Goal: Find specific page/section: Find specific page/section

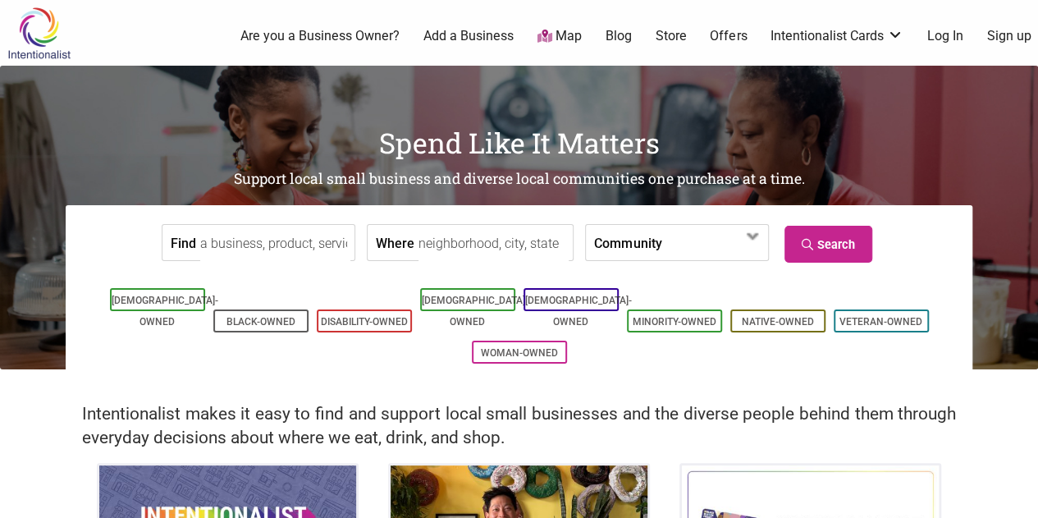
click at [551, 235] on input "Where" at bounding box center [493, 243] width 150 height 37
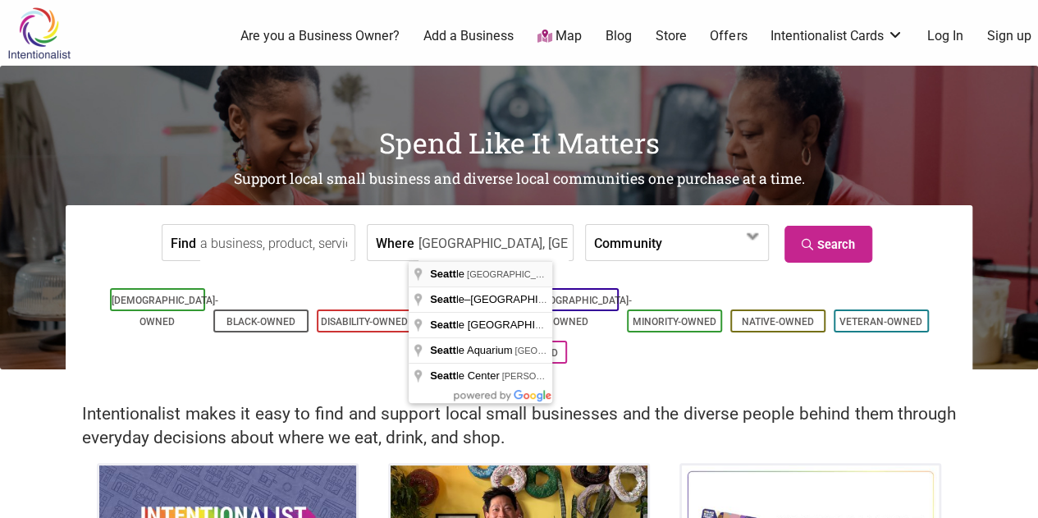
type input "[GEOGRAPHIC_DATA], [GEOGRAPHIC_DATA], [GEOGRAPHIC_DATA]"
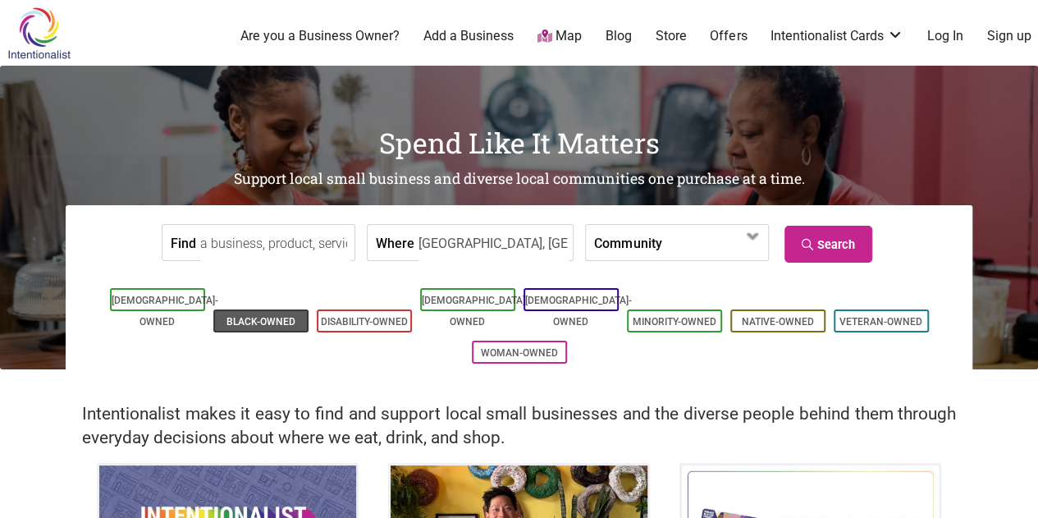
click at [268, 309] on li "Black-Owned" at bounding box center [260, 320] width 95 height 23
click at [292, 316] on link "Black-Owned" at bounding box center [260, 321] width 69 height 11
click at [871, 241] on link "Search" at bounding box center [828, 244] width 88 height 37
click at [315, 250] on input "Find" at bounding box center [275, 243] width 150 height 37
click at [683, 247] on span at bounding box center [708, 244] width 71 height 28
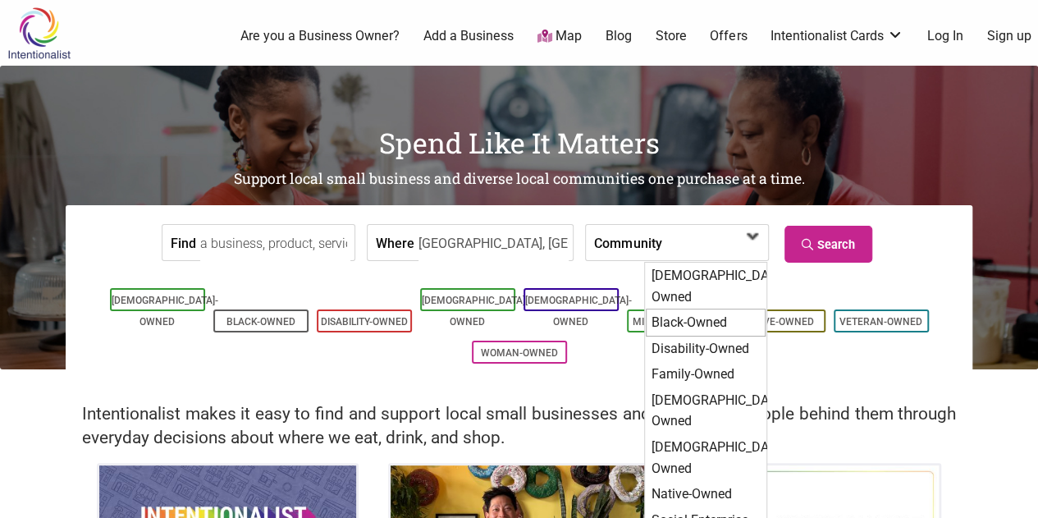
click at [709, 309] on div "Black-Owned" at bounding box center [706, 323] width 120 height 28
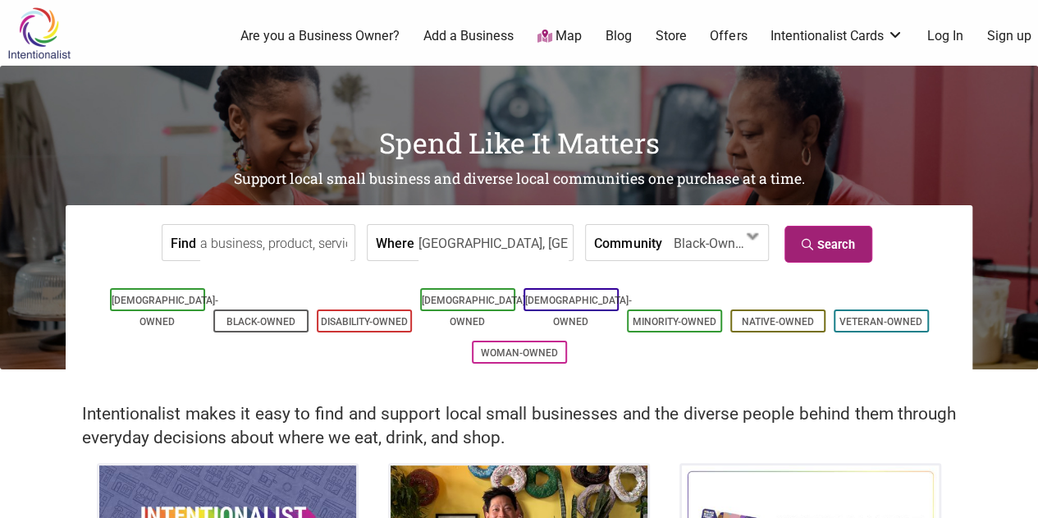
click at [834, 249] on link "Search" at bounding box center [828, 244] width 88 height 37
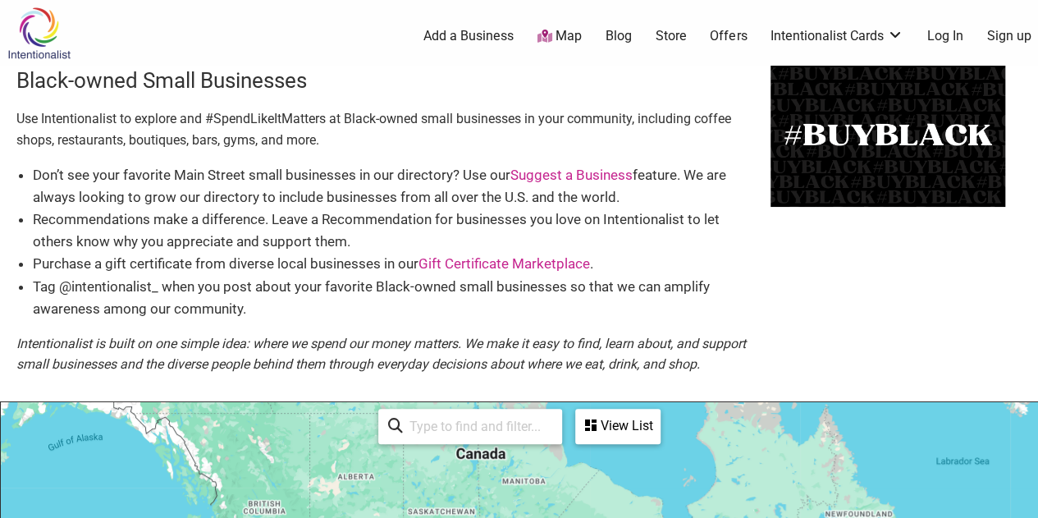
scroll to position [164, 0]
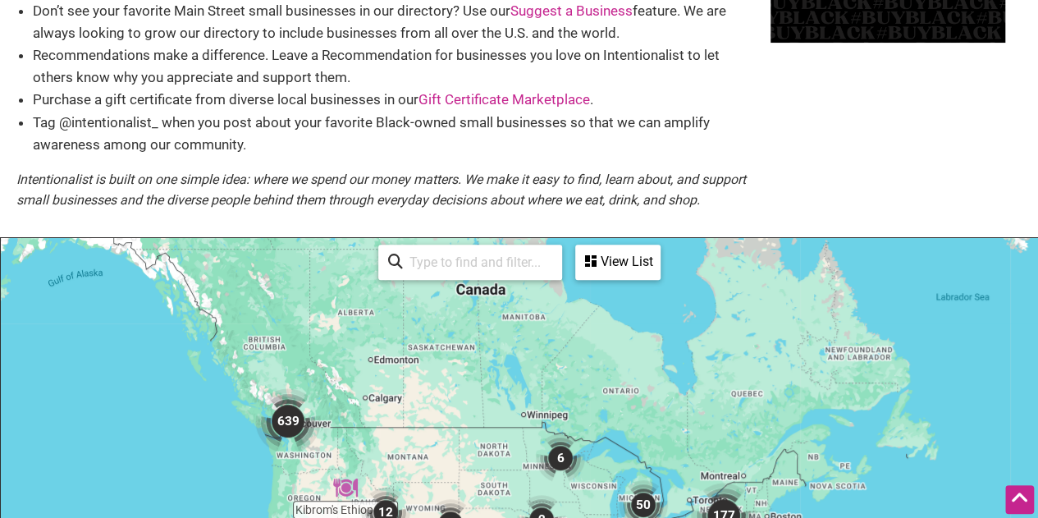
click at [291, 423] on img "639" at bounding box center [288, 421] width 66 height 66
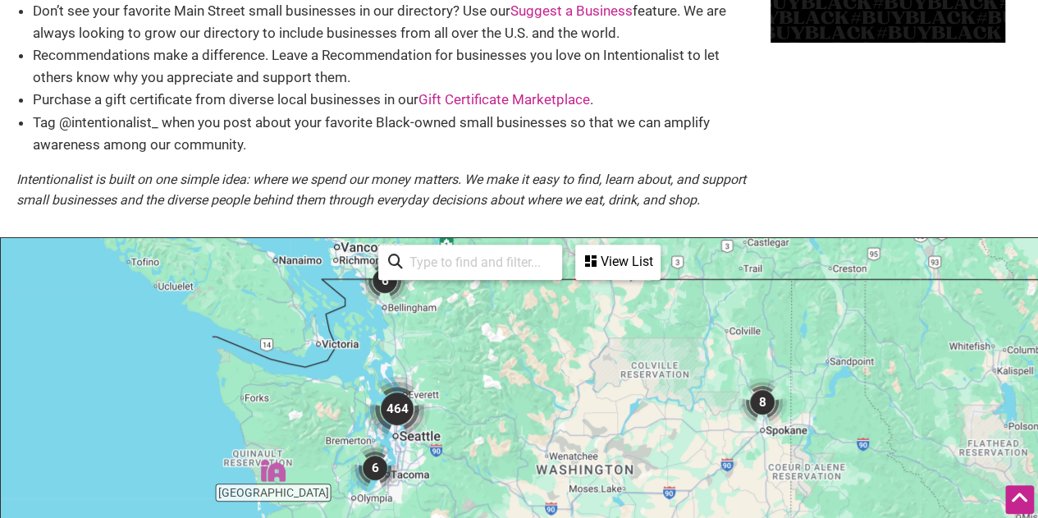
click at [405, 404] on img "464" at bounding box center [397, 409] width 66 height 66
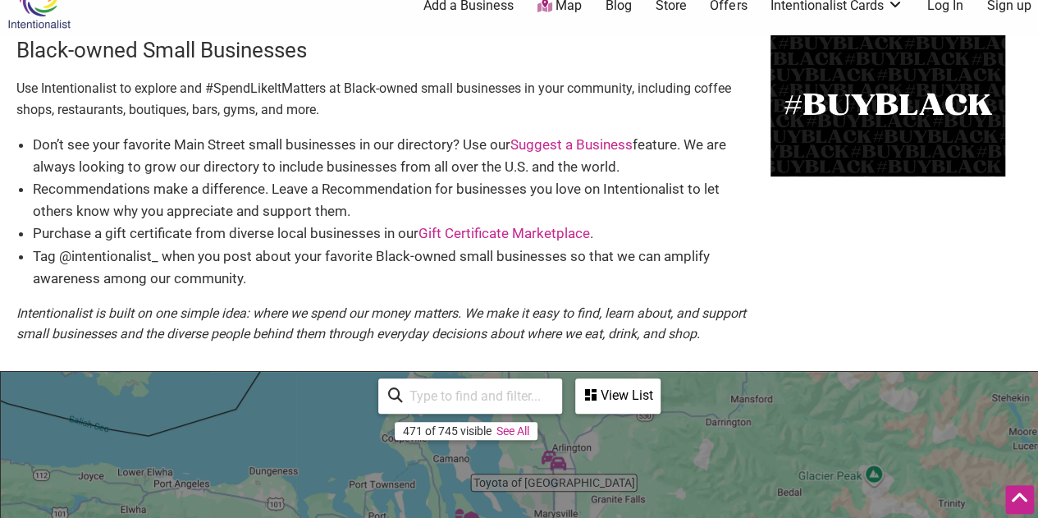
scroll to position [0, 0]
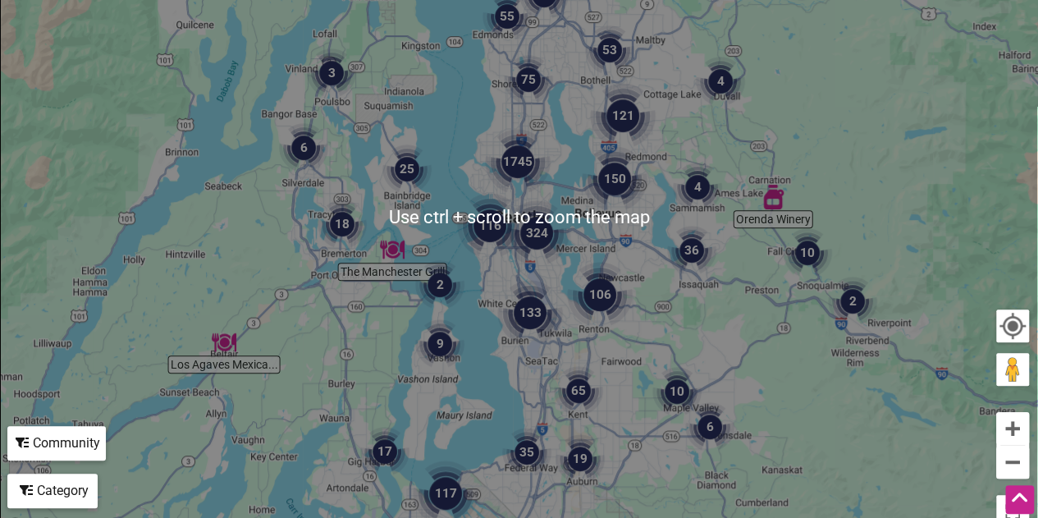
scroll to position [328, 0]
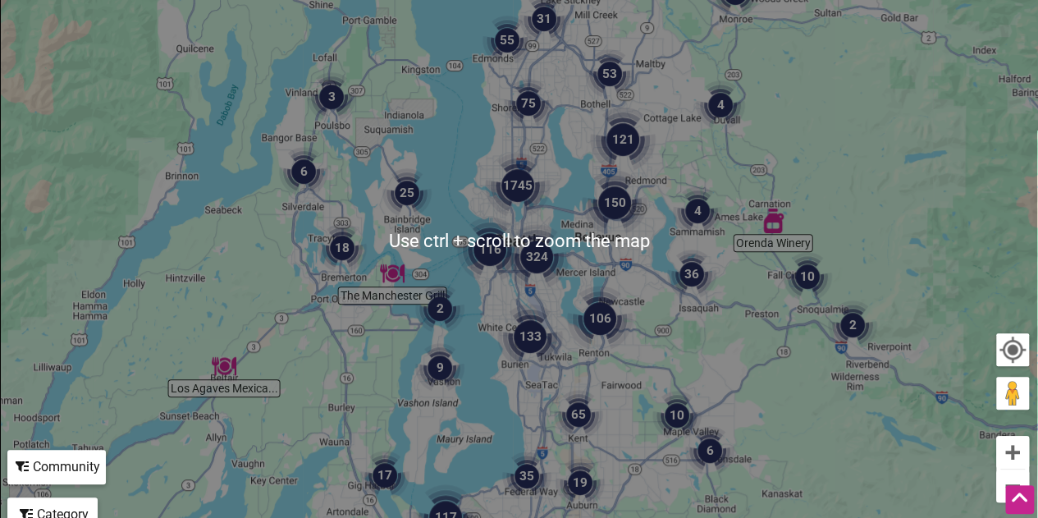
click at [524, 186] on img "1745" at bounding box center [518, 186] width 66 height 66
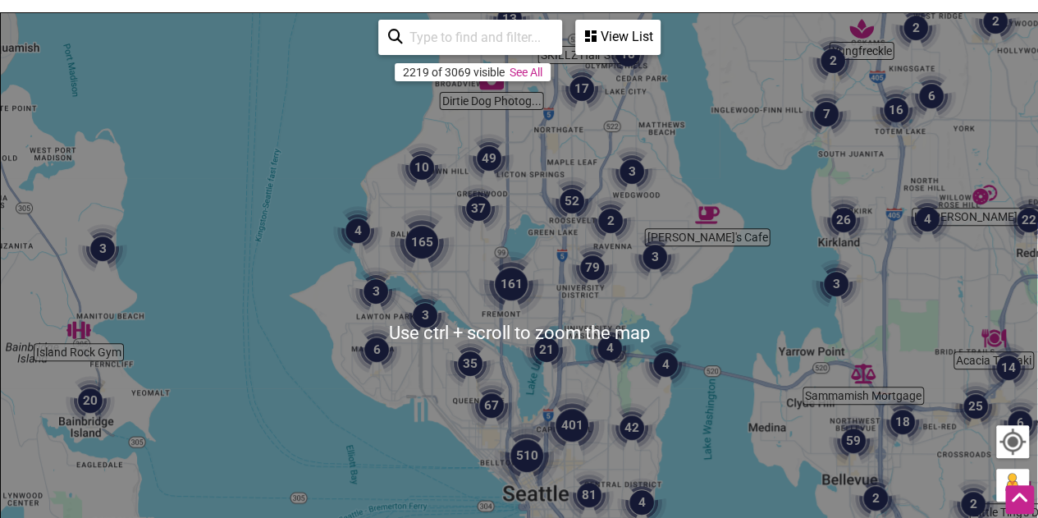
scroll to position [164, 0]
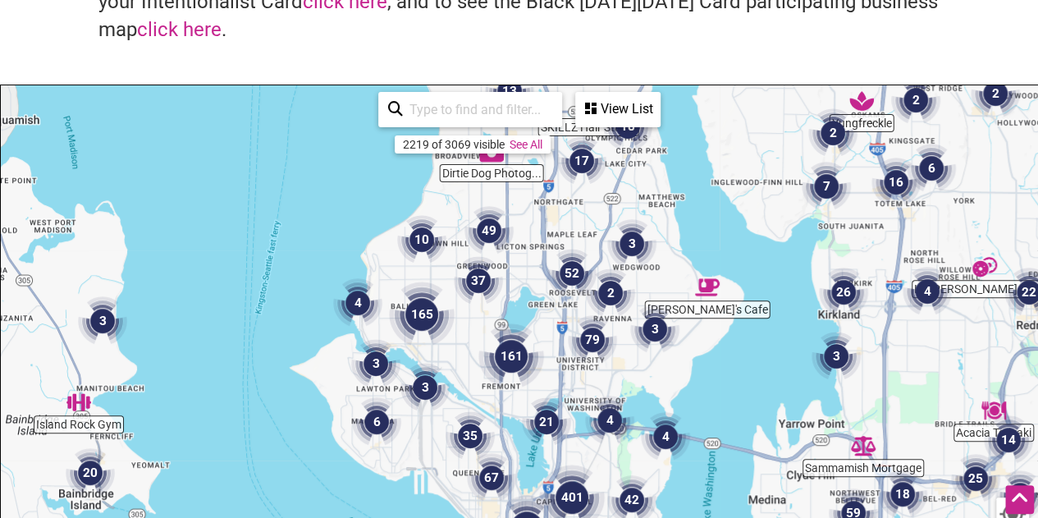
click at [430, 390] on img "3" at bounding box center [424, 387] width 49 height 49
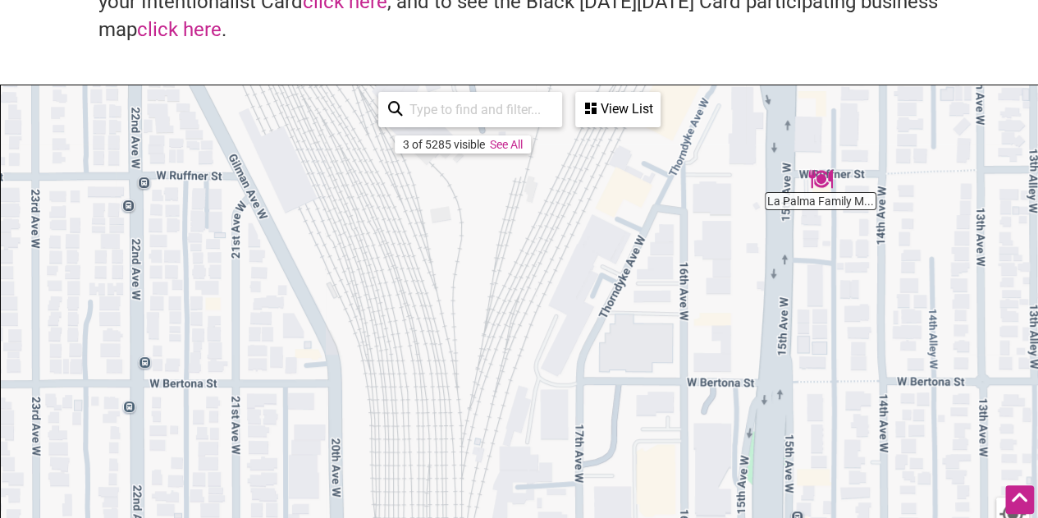
click at [812, 207] on div "To navigate, press the arrow keys." at bounding box center [519, 404] width 1036 height 638
click at [825, 188] on img "La Palma Family Mexican Restaurant" at bounding box center [820, 179] width 25 height 25
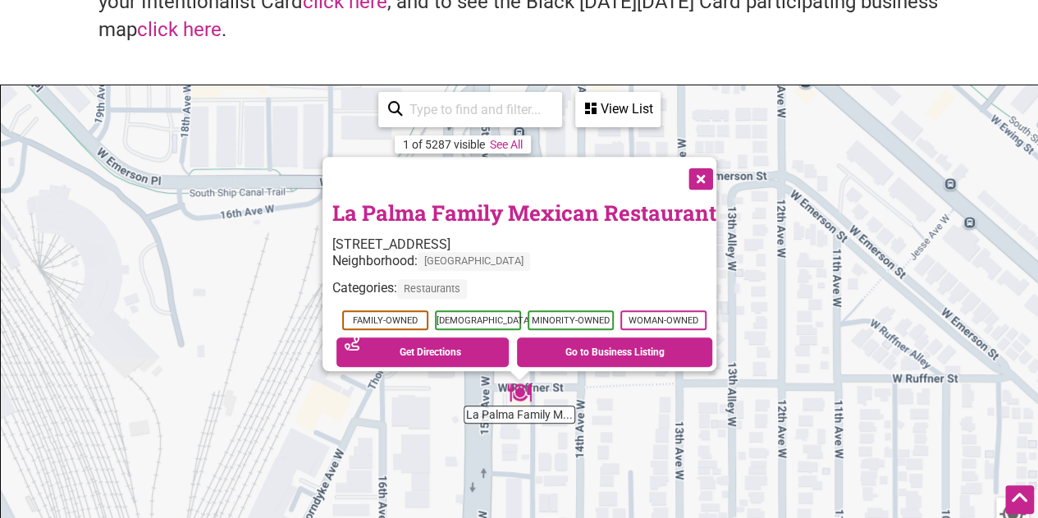
click at [715, 171] on button "Close" at bounding box center [699, 177] width 41 height 41
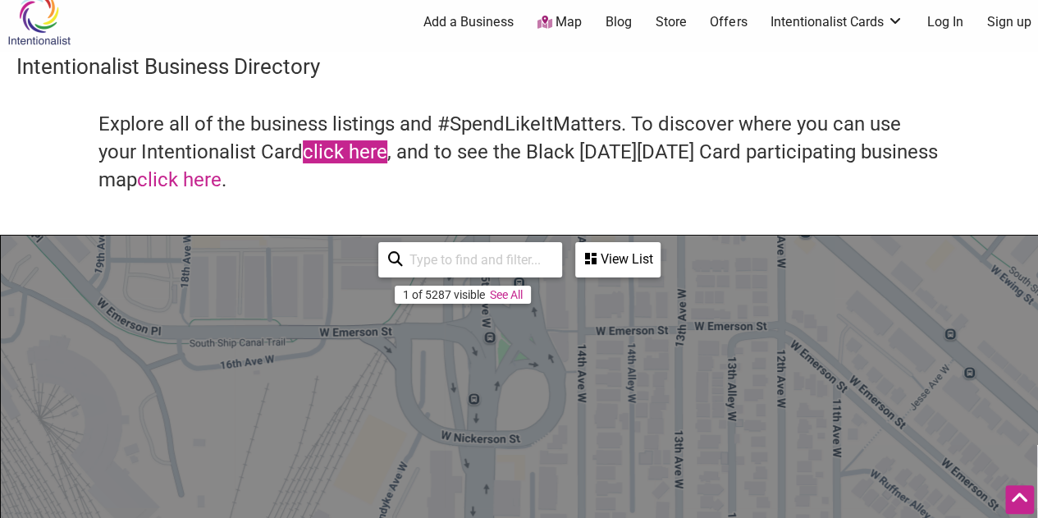
scroll to position [0, 0]
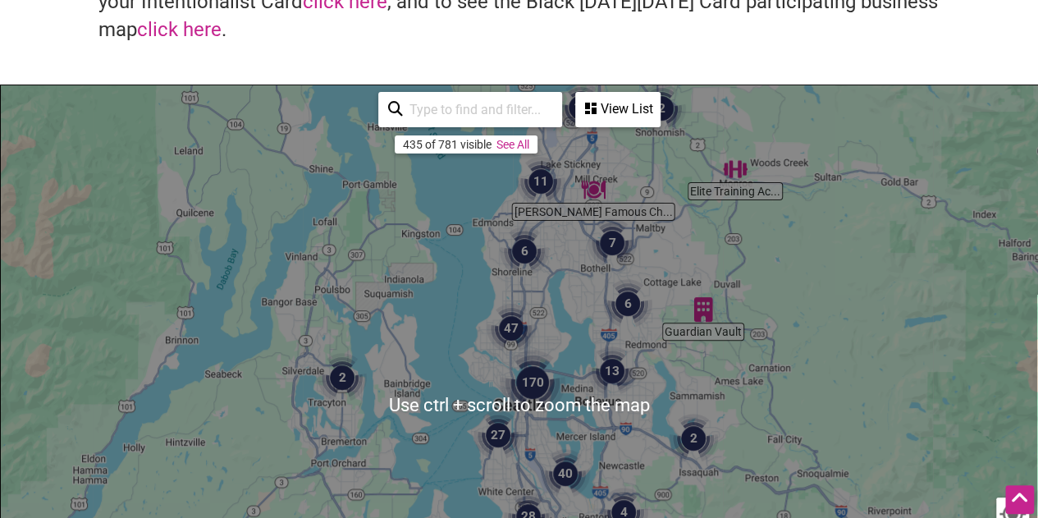
scroll to position [246, 0]
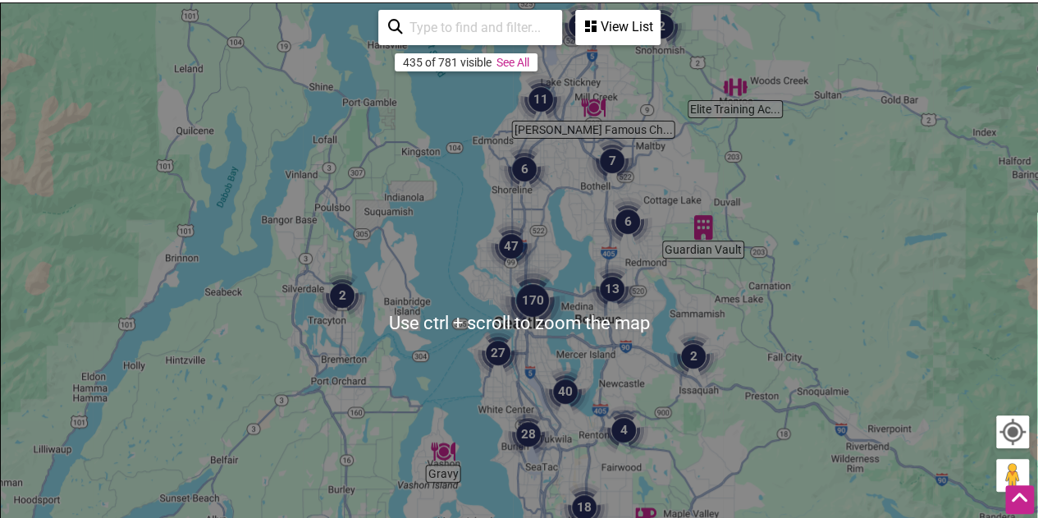
click at [536, 295] on img "170" at bounding box center [533, 300] width 66 height 66
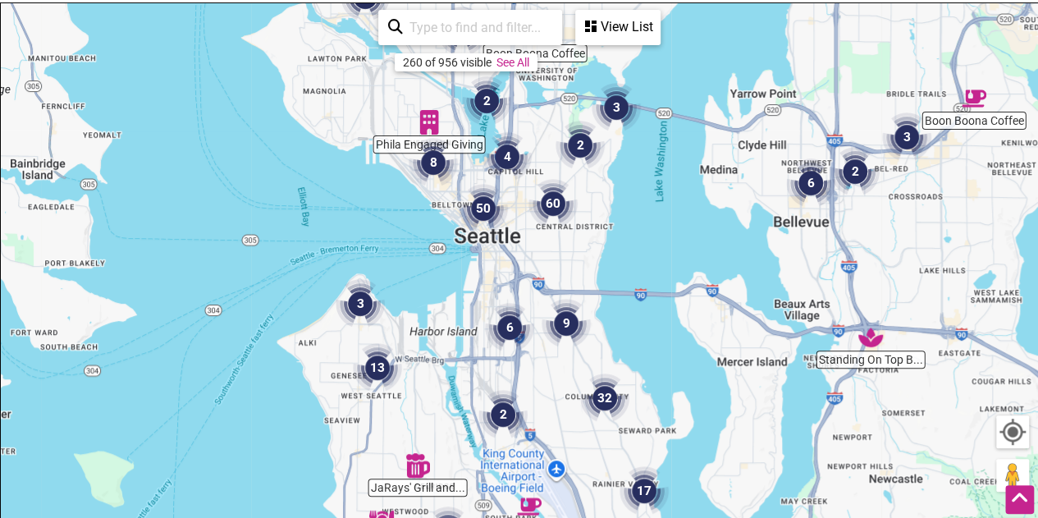
click at [489, 106] on img "2" at bounding box center [486, 100] width 49 height 49
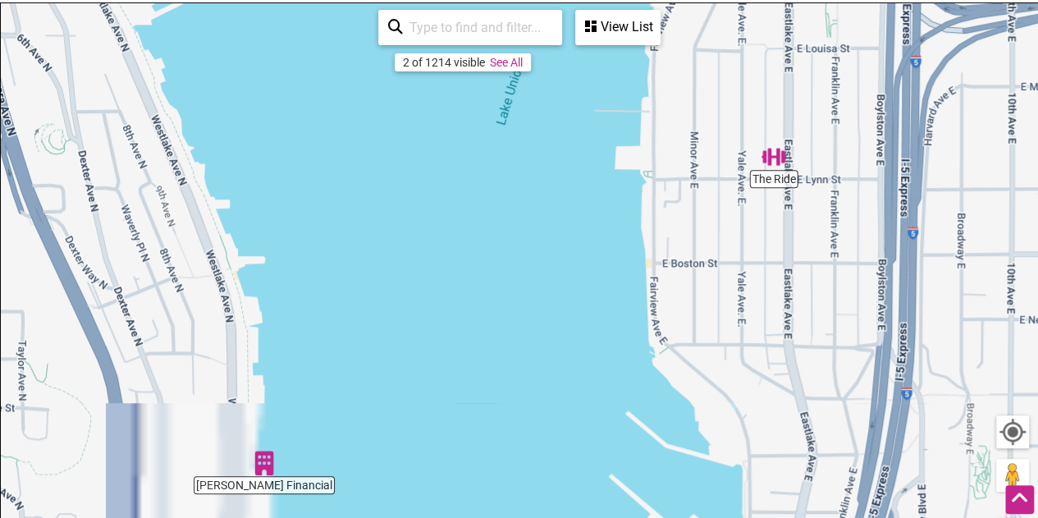
click at [773, 162] on img "The Ride" at bounding box center [773, 156] width 25 height 25
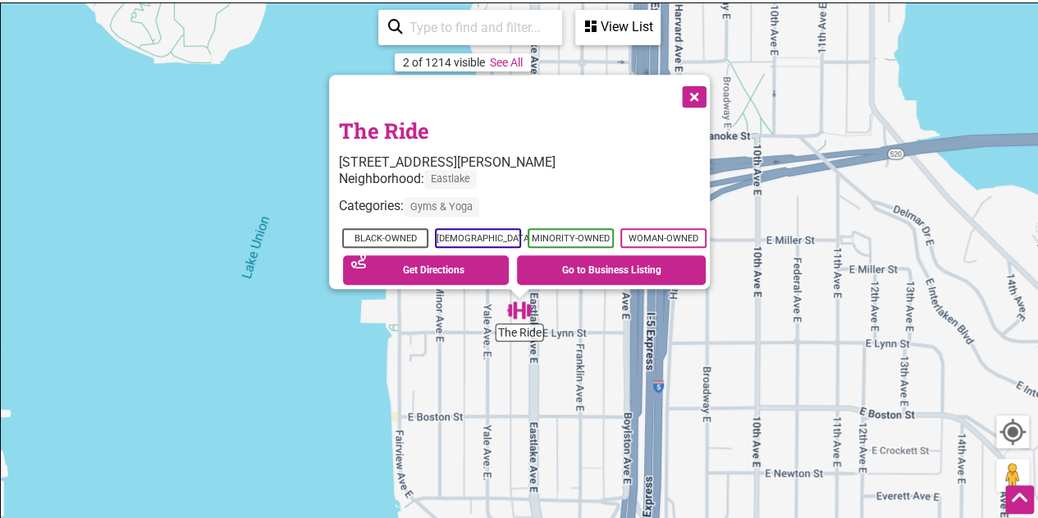
click at [704, 90] on button "Close" at bounding box center [692, 95] width 41 height 41
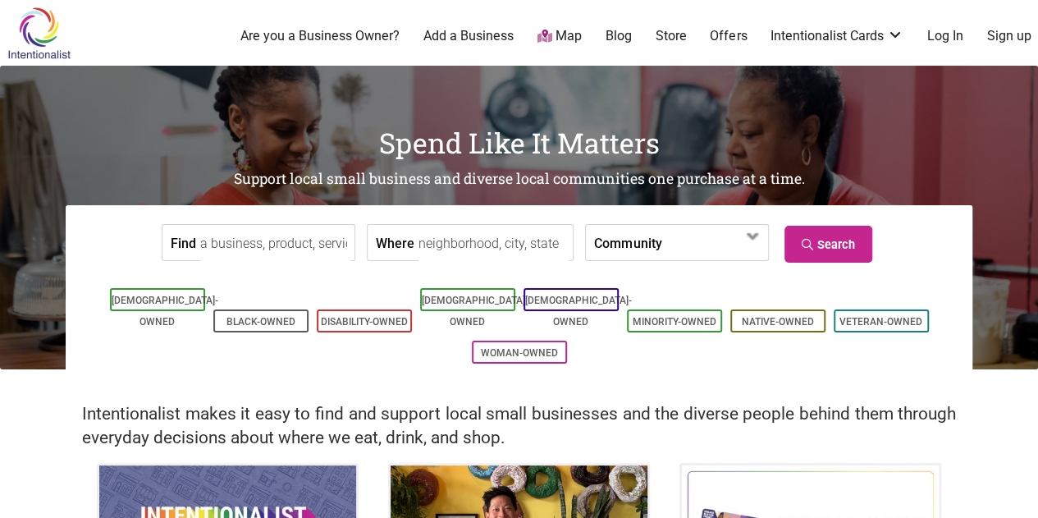
click at [82, 252] on form "Find Where Community [DEMOGRAPHIC_DATA]-Owned Black-Owned Disability-Owned Fami…" at bounding box center [519, 242] width 882 height 50
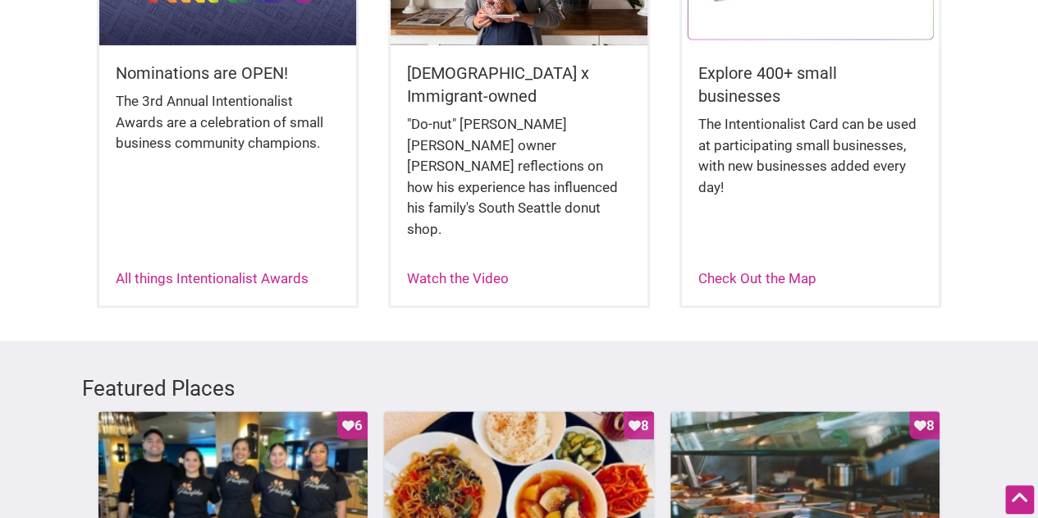
scroll to position [820, 0]
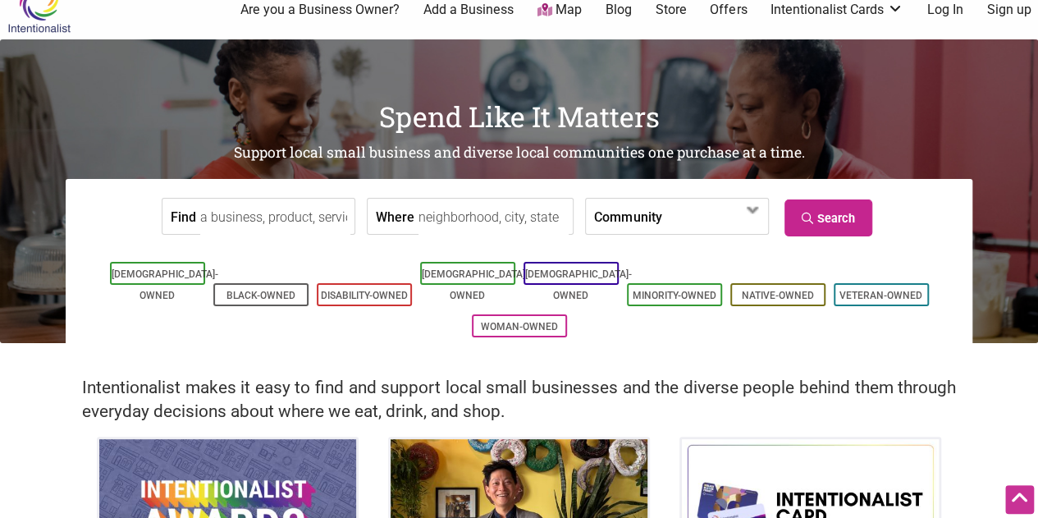
scroll to position [0, 0]
